Goal: Task Accomplishment & Management: Manage account settings

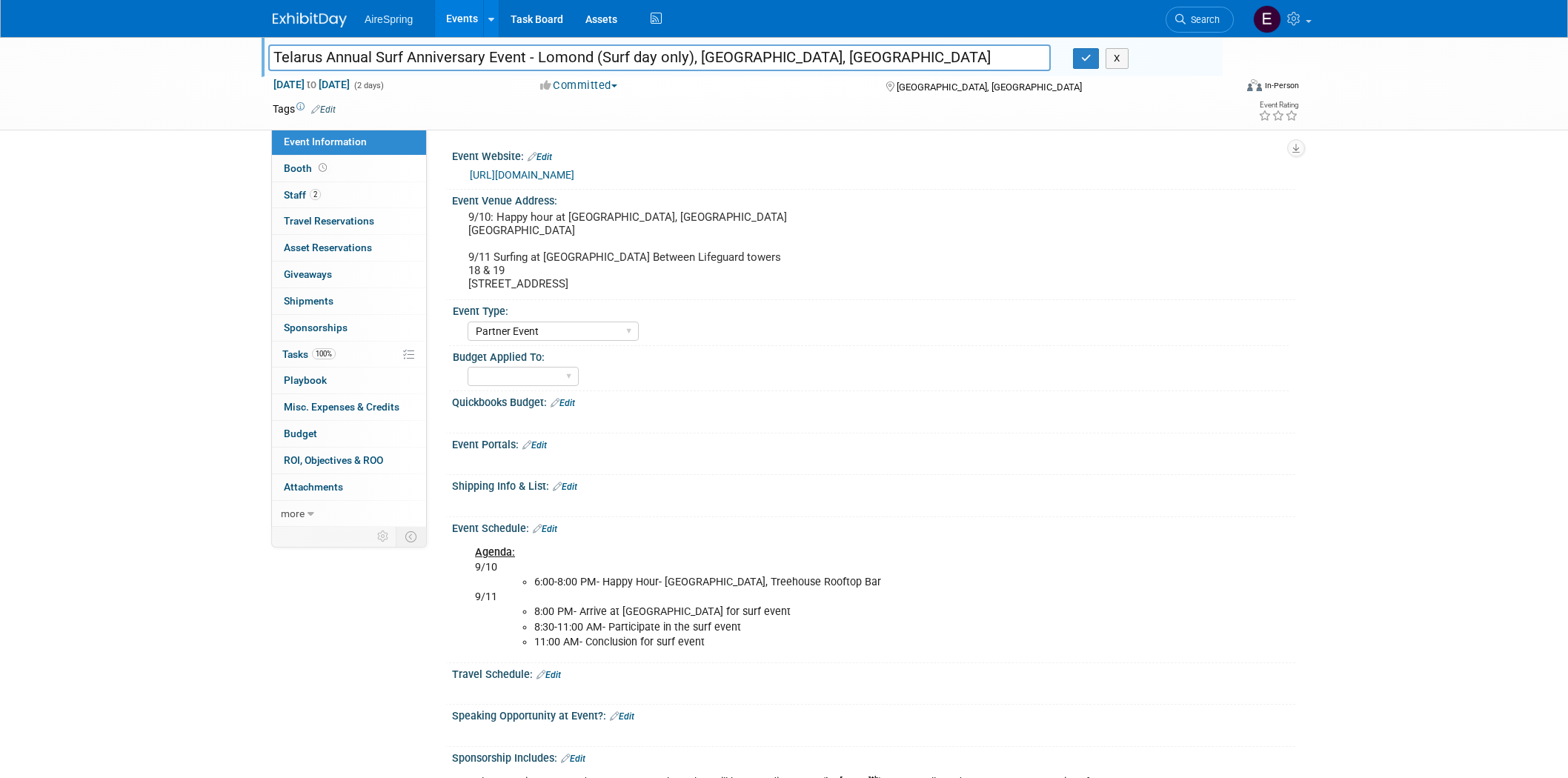
select select "Partner Event"
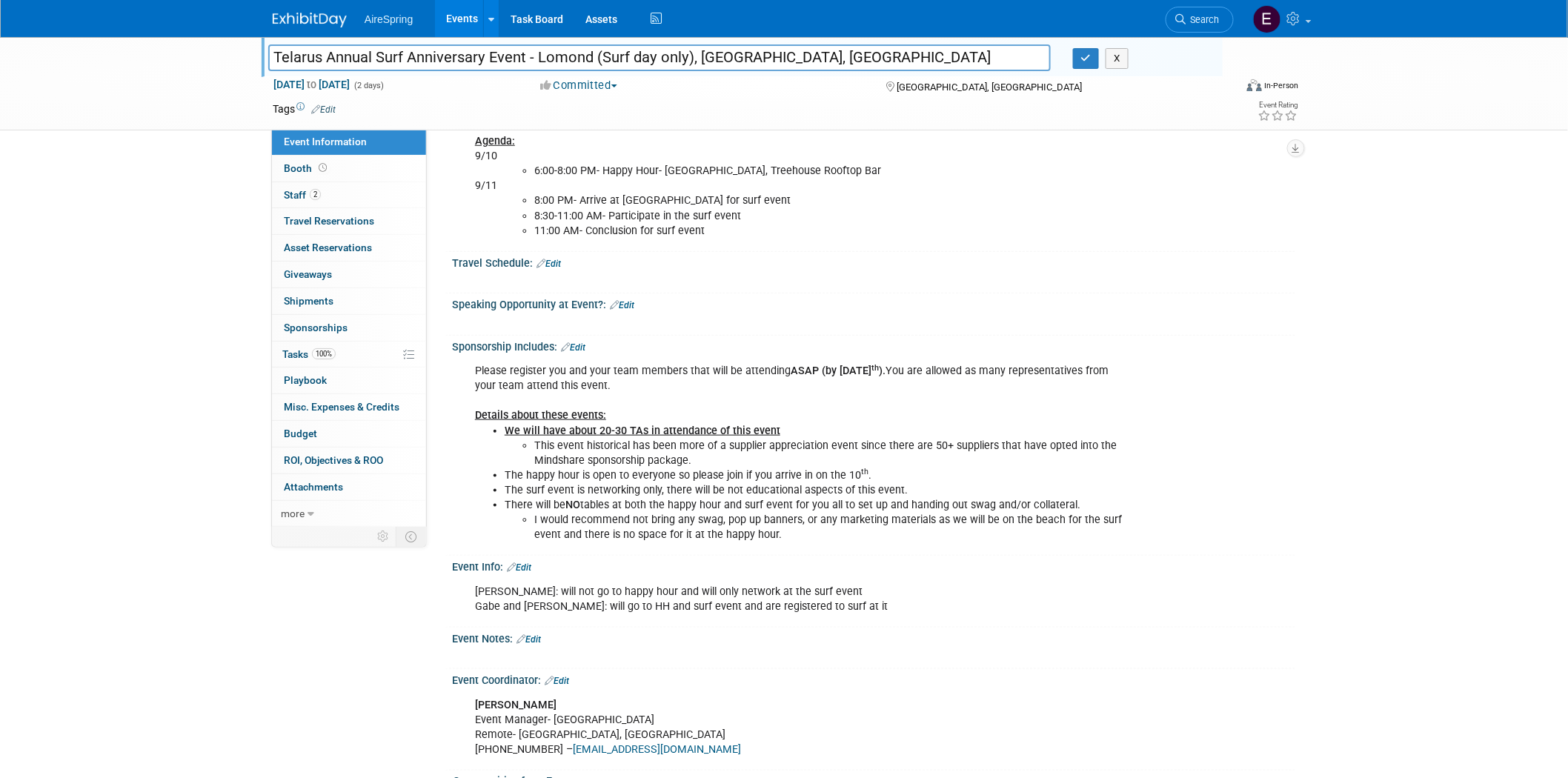
click at [104, 48] on div "Telarus Annual Surf Anniversary Event - Lomond (Surf day only), [GEOGRAPHIC_DAT…" at bounding box center [784, 84] width 1568 height 93
click at [467, 18] on link "Events" at bounding box center [462, 18] width 54 height 37
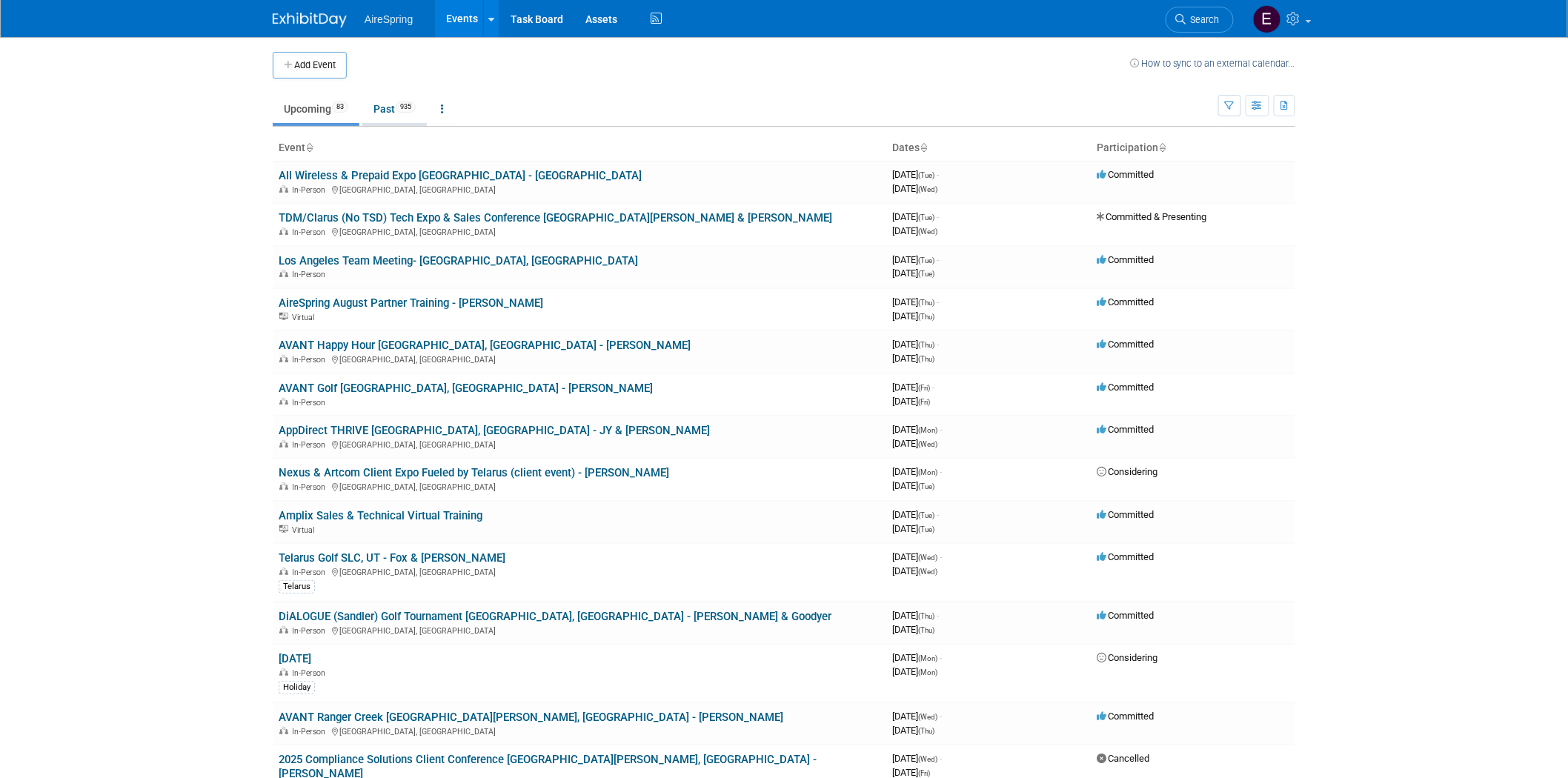
drag, startPoint x: 384, startPoint y: 107, endPoint x: 432, endPoint y: 215, distance: 118.2
click at [382, 105] on link "Past 935" at bounding box center [394, 109] width 64 height 28
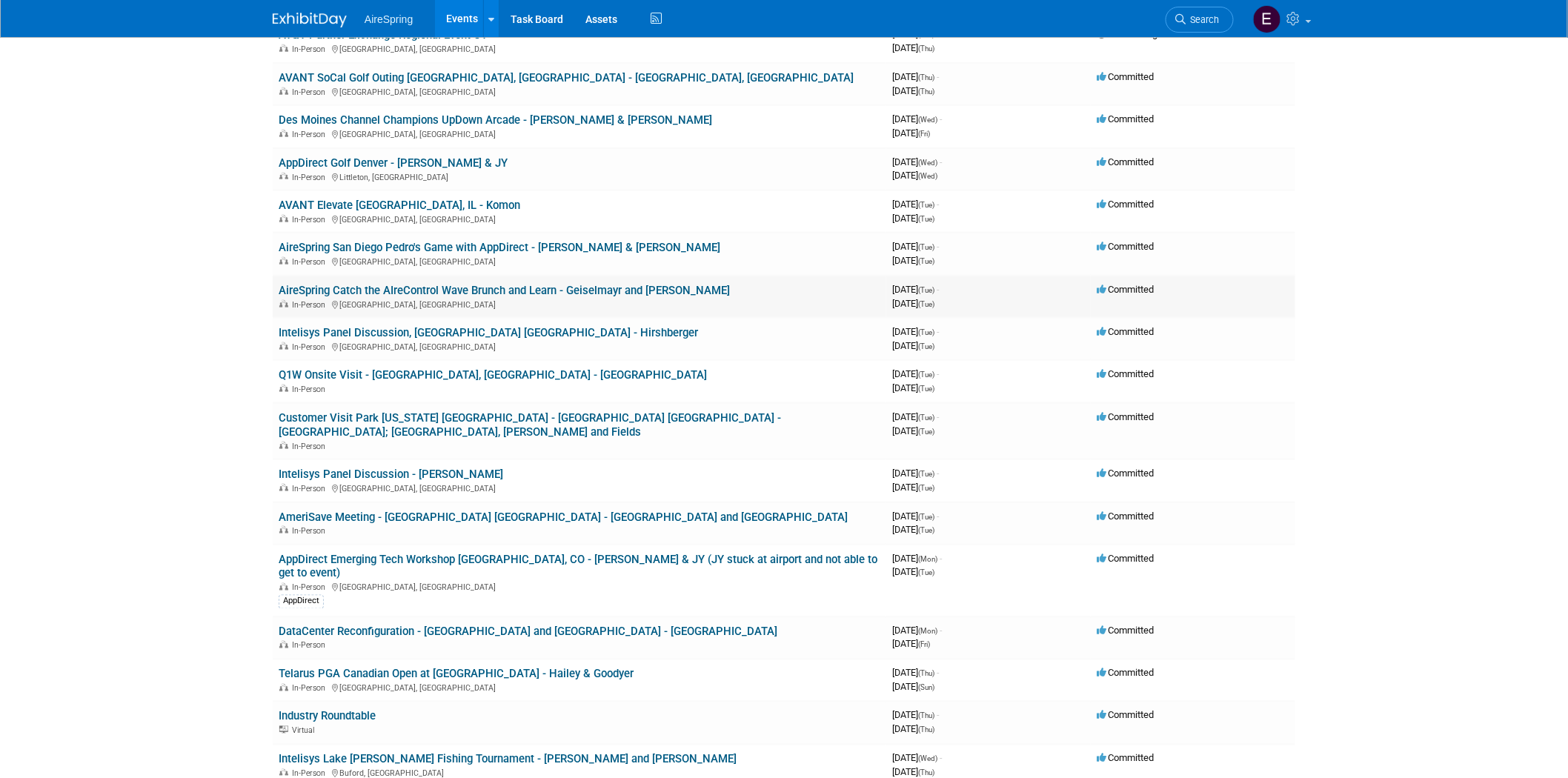
scroll to position [2965, 0]
click at [493, 410] on link "Customer Visit Park Ohio QBR - Cleveland OH - Bisnoff; Sigmon, O'Leary and Fiel…" at bounding box center [529, 424] width 502 height 28
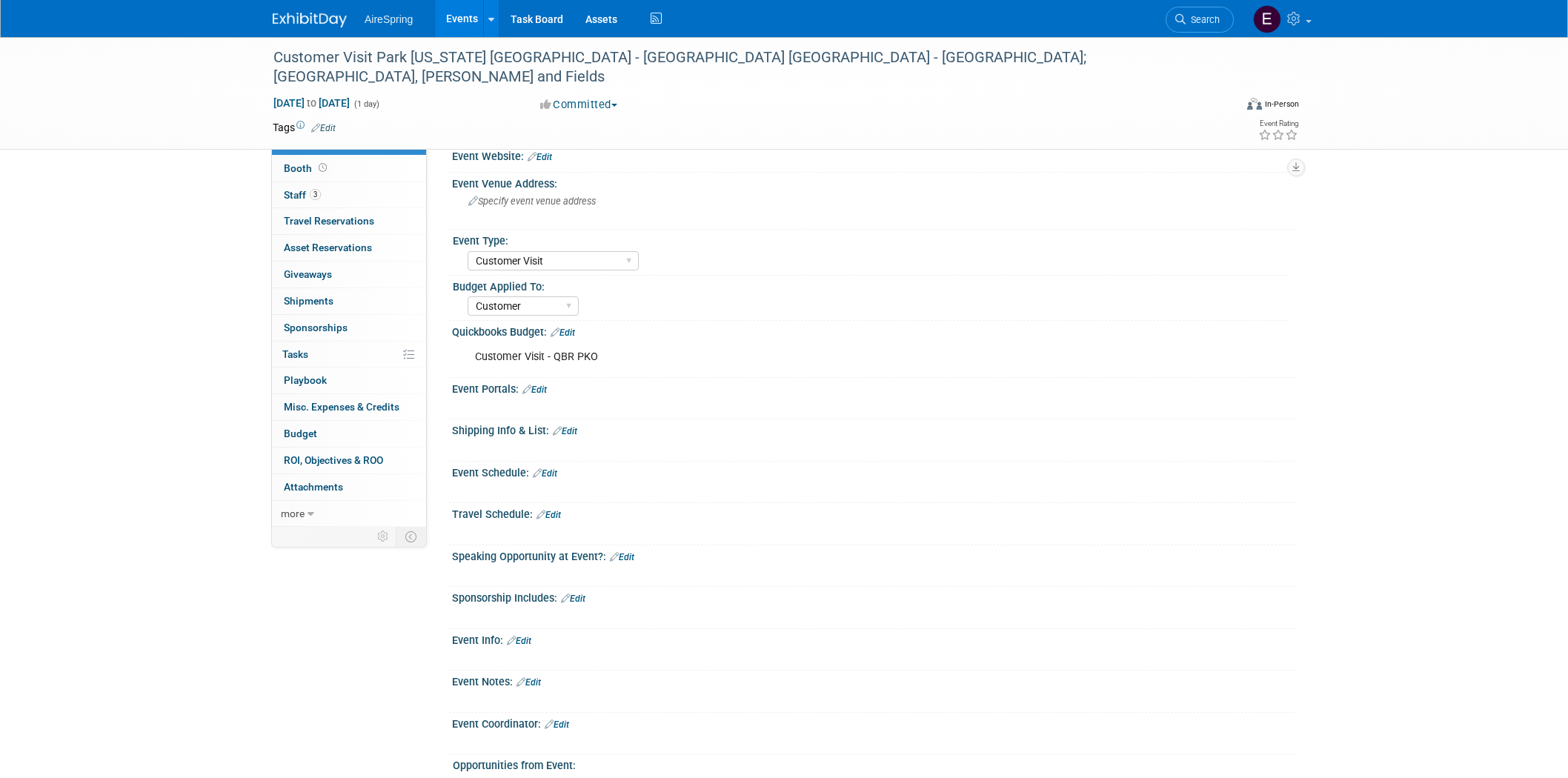
select select "Customer Visit"
select select "Customer"
drag, startPoint x: 271, startPoint y: 54, endPoint x: 572, endPoint y: 63, distance: 301.1
click at [572, 63] on div "Customer Visit Park Ohio QBR - Cleveland OH - Bisnoff; Sigmon, O'Leary and Fiel…" at bounding box center [740, 67] width 943 height 45
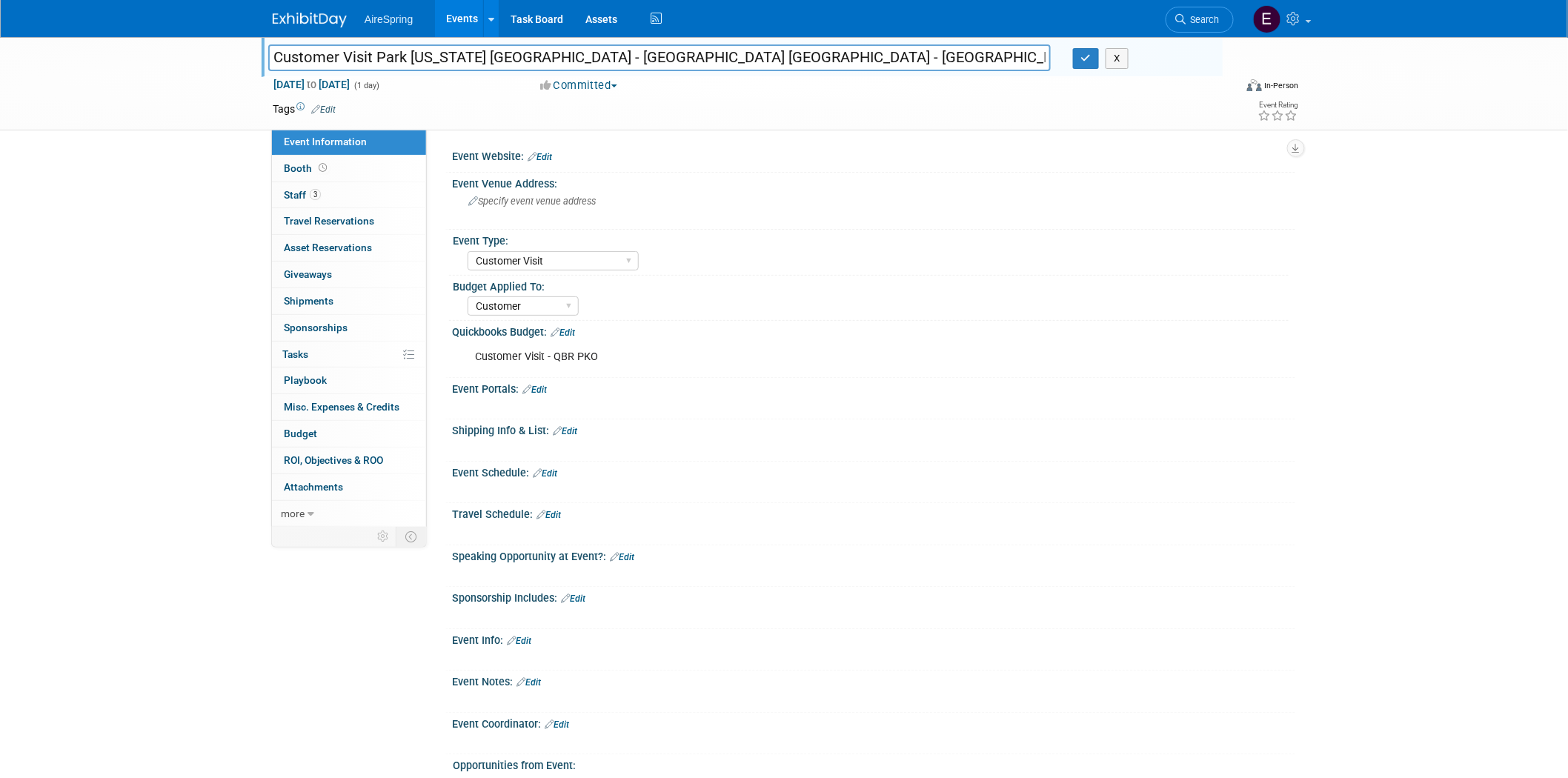
drag, startPoint x: 270, startPoint y: 53, endPoint x: 571, endPoint y: 61, distance: 301.1
click at [571, 61] on input "Customer Visit Park Ohio QBR - Cleveland OH - Bisnoff; Sigmon, O'Leary and Fiel…" at bounding box center [659, 57] width 782 height 26
drag, startPoint x: 178, startPoint y: 85, endPoint x: 218, endPoint y: 78, distance: 40.6
click at [178, 84] on div "Customer Visit Park Ohio QBR - Cleveland OH - Bisnoff; Sigmon, O'Leary and Fiel…" at bounding box center [784, 84] width 1568 height 93
drag, startPoint x: 270, startPoint y: 52, endPoint x: 567, endPoint y: 63, distance: 297.2
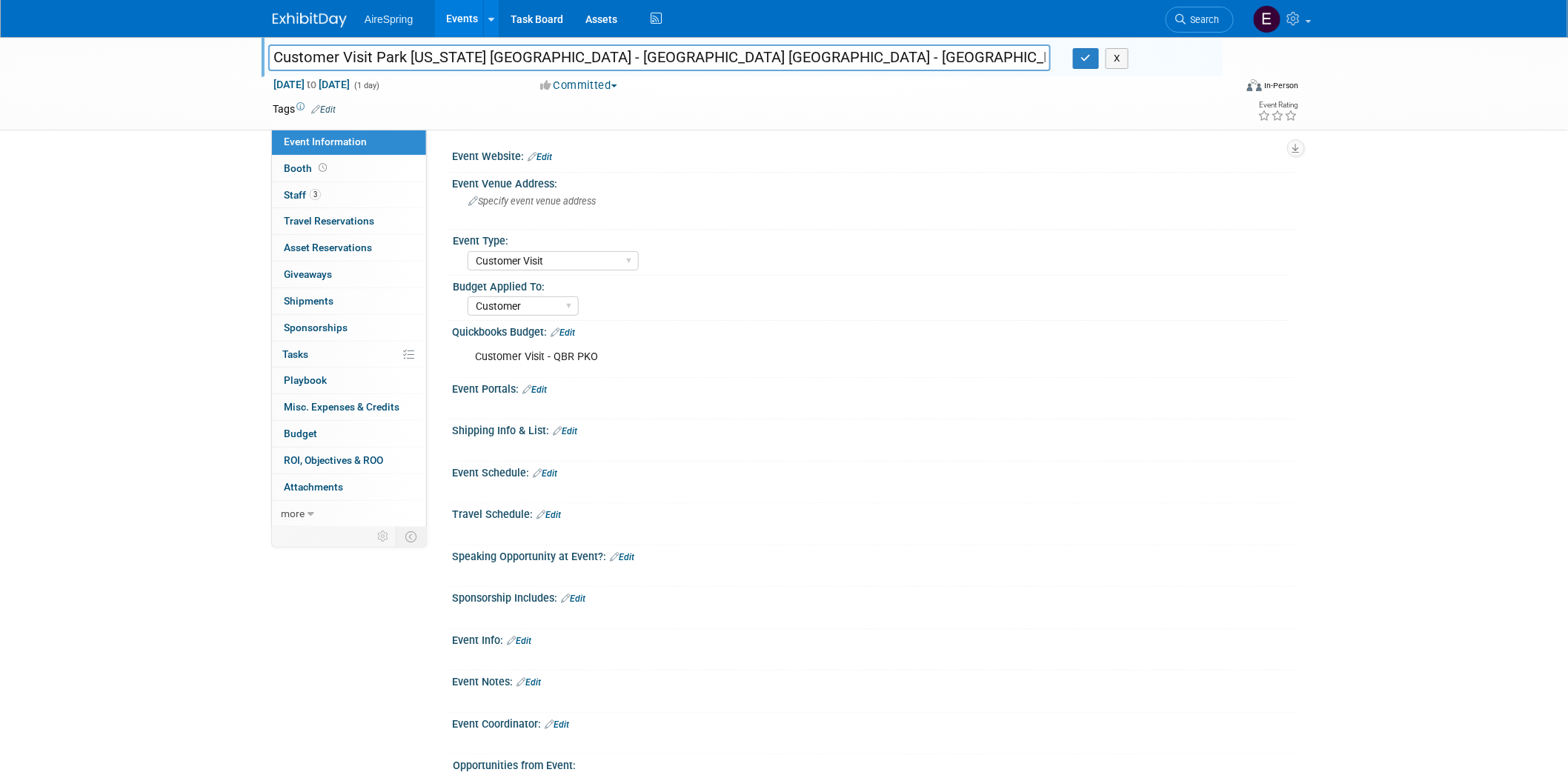
click at [573, 54] on input "Customer Visit Park [US_STATE] [GEOGRAPHIC_DATA] - [GEOGRAPHIC_DATA] [GEOGRAPHI…" at bounding box center [659, 57] width 782 height 26
drag, startPoint x: 227, startPoint y: 92, endPoint x: 265, endPoint y: 52, distance: 55.2
click at [227, 89] on div "Customer Visit Park Ohio QBR - Cleveland OH - Bisnoff; Sigmon, O'Leary and Fiel…" at bounding box center [784, 84] width 1568 height 93
drag, startPoint x: 274, startPoint y: 52, endPoint x: 566, endPoint y: 55, distance: 292.0
click at [567, 54] on input "Customer Visit Park [US_STATE] [GEOGRAPHIC_DATA] - [GEOGRAPHIC_DATA] [GEOGRAPHI…" at bounding box center [659, 57] width 782 height 26
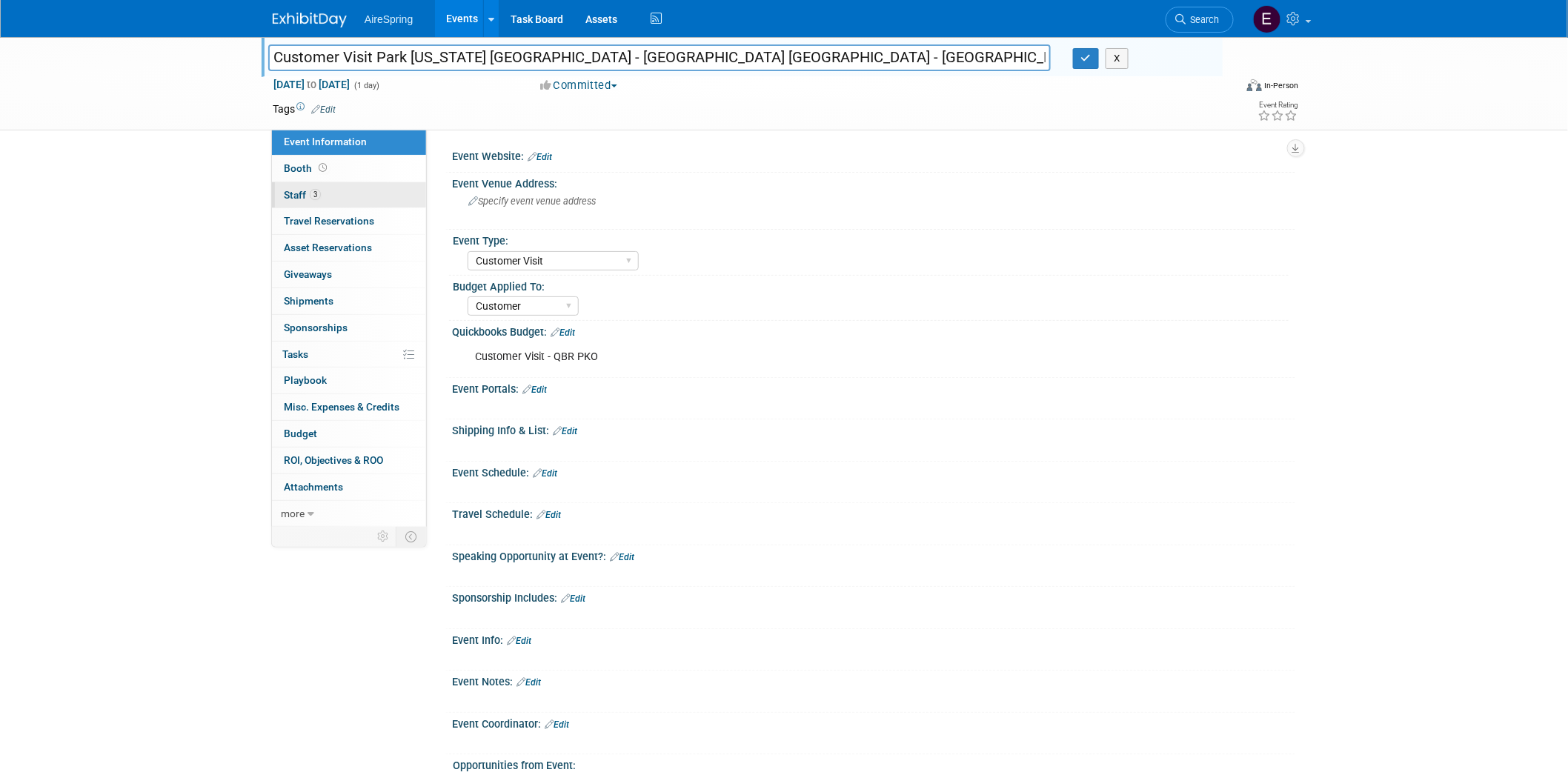
click at [297, 189] on span "Staff 3" at bounding box center [302, 195] width 37 height 12
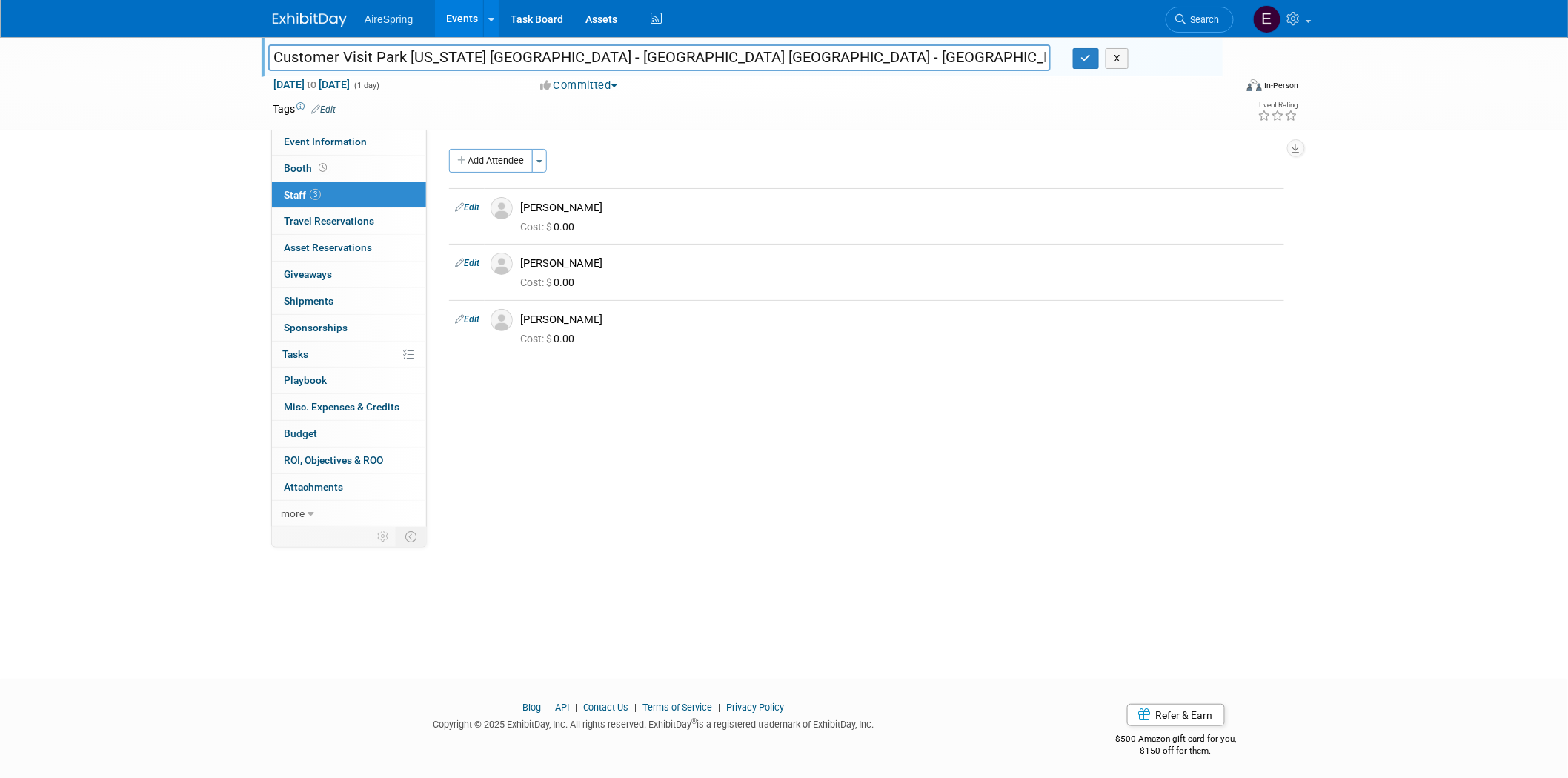
click at [267, 43] on div "Customer Visit Park Ohio QBR - Cleveland OH - Bisnoff; Sigmon, O'Leary and Fiel…" at bounding box center [742, 57] width 962 height 40
click at [181, 97] on div "Customer Visit Park Ohio QBR - Cleveland OH - Bisnoff; Sigmon, O'Leary and Fiel…" at bounding box center [784, 84] width 1568 height 93
drag, startPoint x: 271, startPoint y: 54, endPoint x: 572, endPoint y: 53, distance: 301.0
click at [572, 53] on input "Customer Visit Park Ohio QBR - Cleveland OH - Bisnoff; Sigmon, O'Leary and Fiel…" at bounding box center [659, 57] width 782 height 26
